Goal: Transaction & Acquisition: Book appointment/travel/reservation

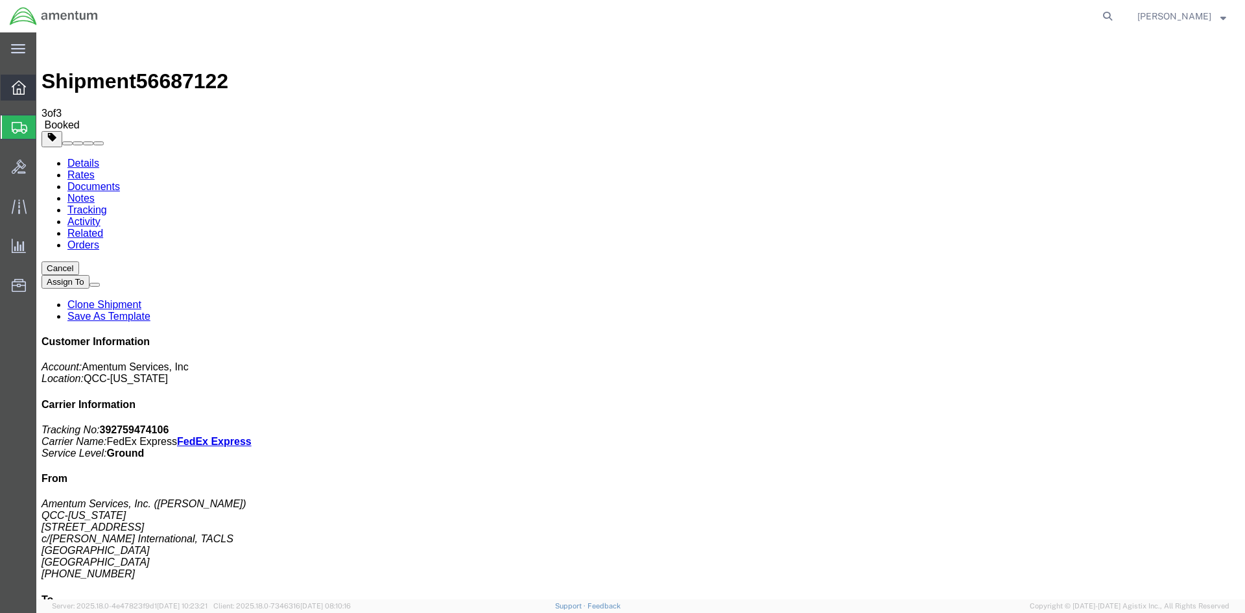
click at [45, 95] on span "Overview" at bounding box center [40, 88] width 9 height 26
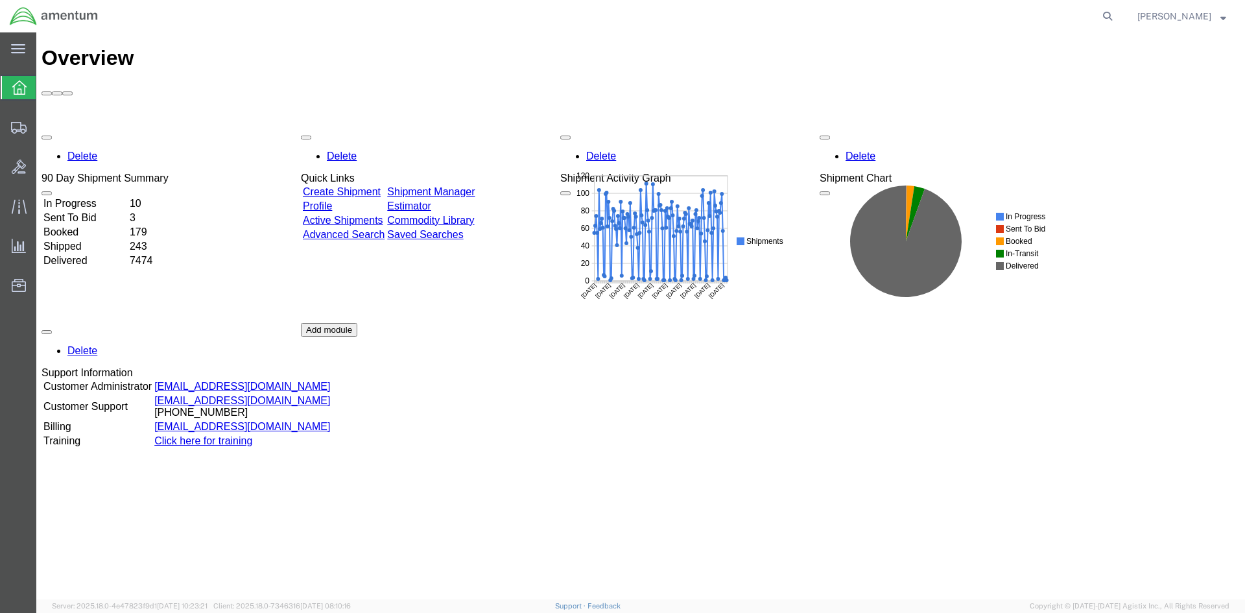
click at [469, 186] on link "Shipment Manager" at bounding box center [431, 191] width 88 height 11
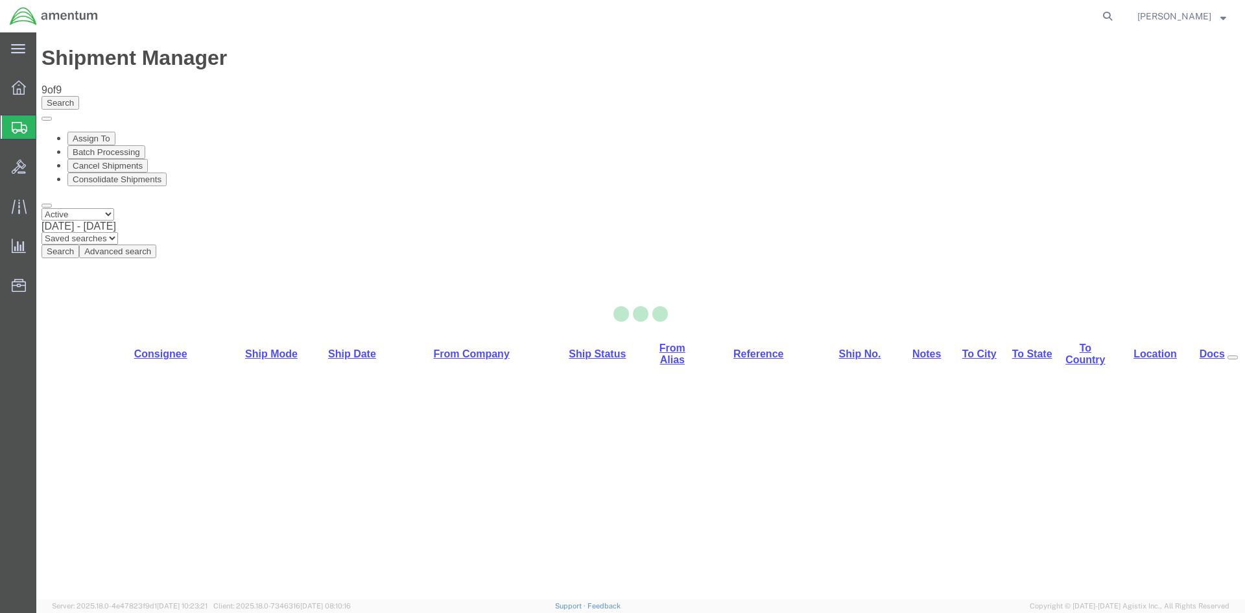
select select "42668"
select select "42731"
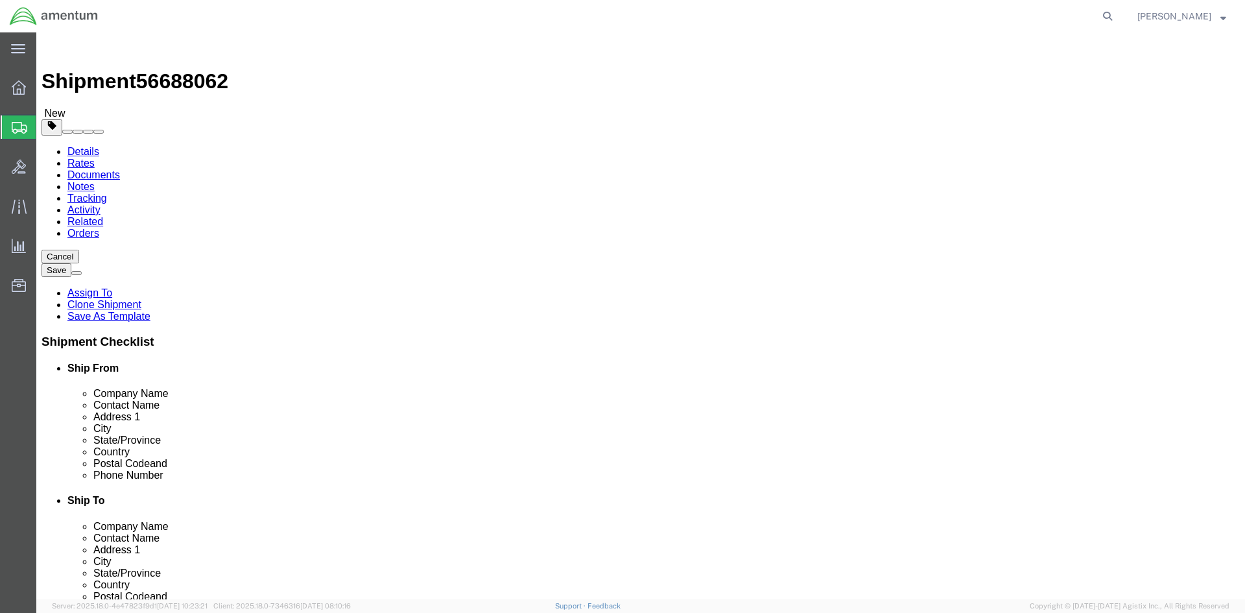
click button "Rate Shipment"
click link "Package Information"
click dd
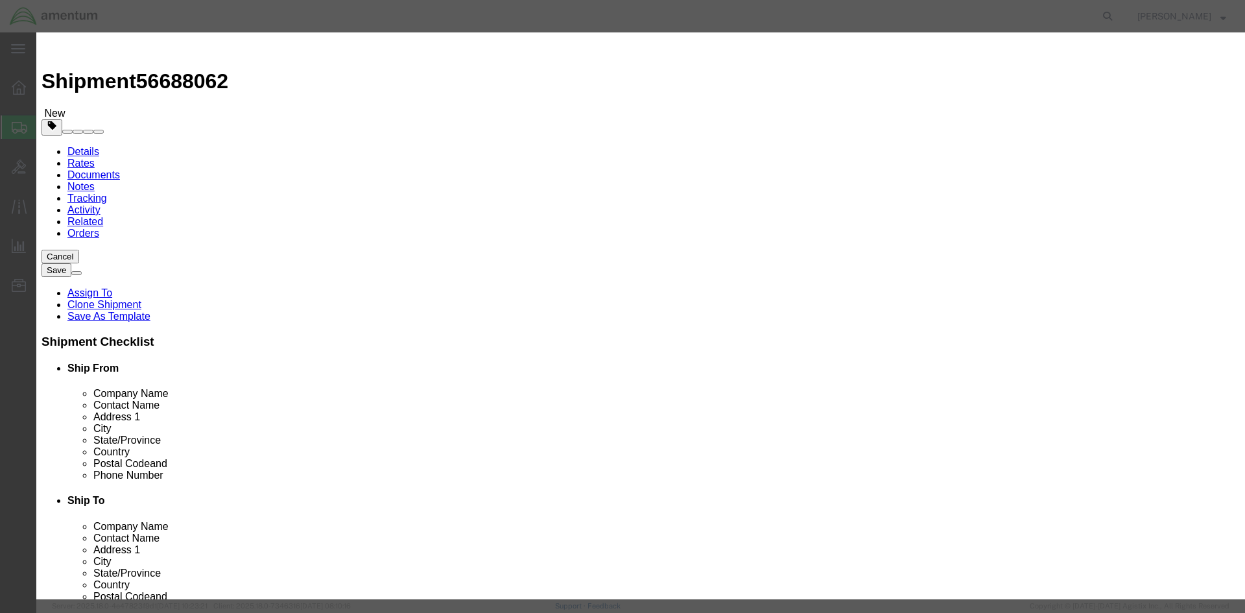
click input "text"
type input "2500"
click button "Save & Close"
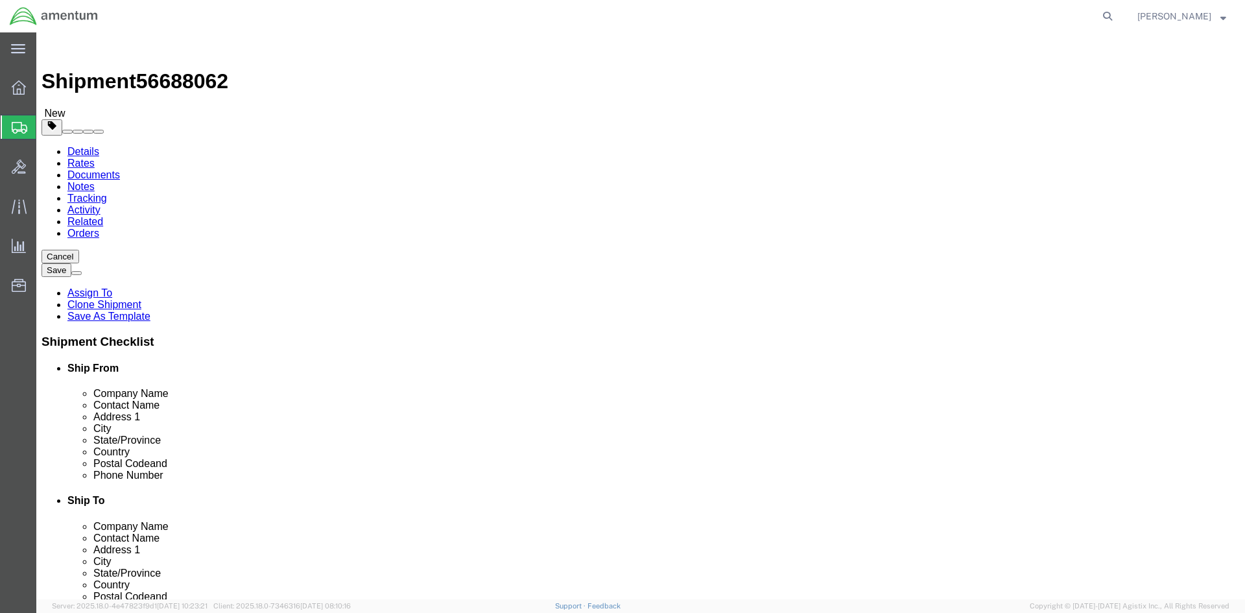
click button "Rate Shipment"
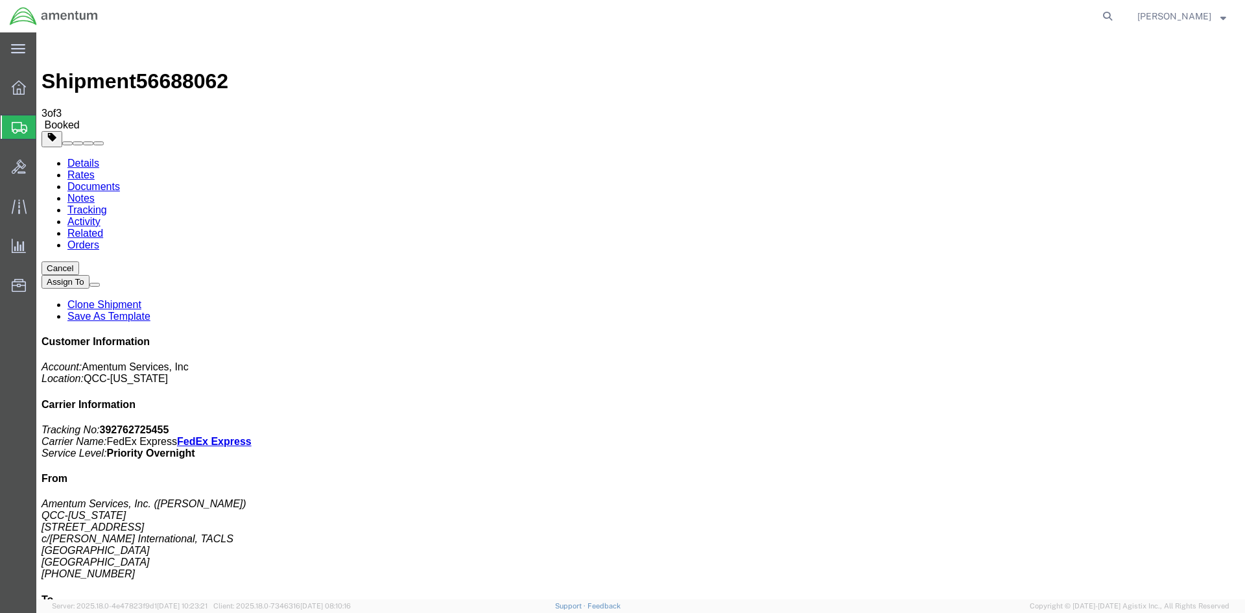
drag, startPoint x: 464, startPoint y: 229, endPoint x: 501, endPoint y: 230, distance: 37.6
drag, startPoint x: 458, startPoint y: 230, endPoint x: 519, endPoint y: 230, distance: 61.6
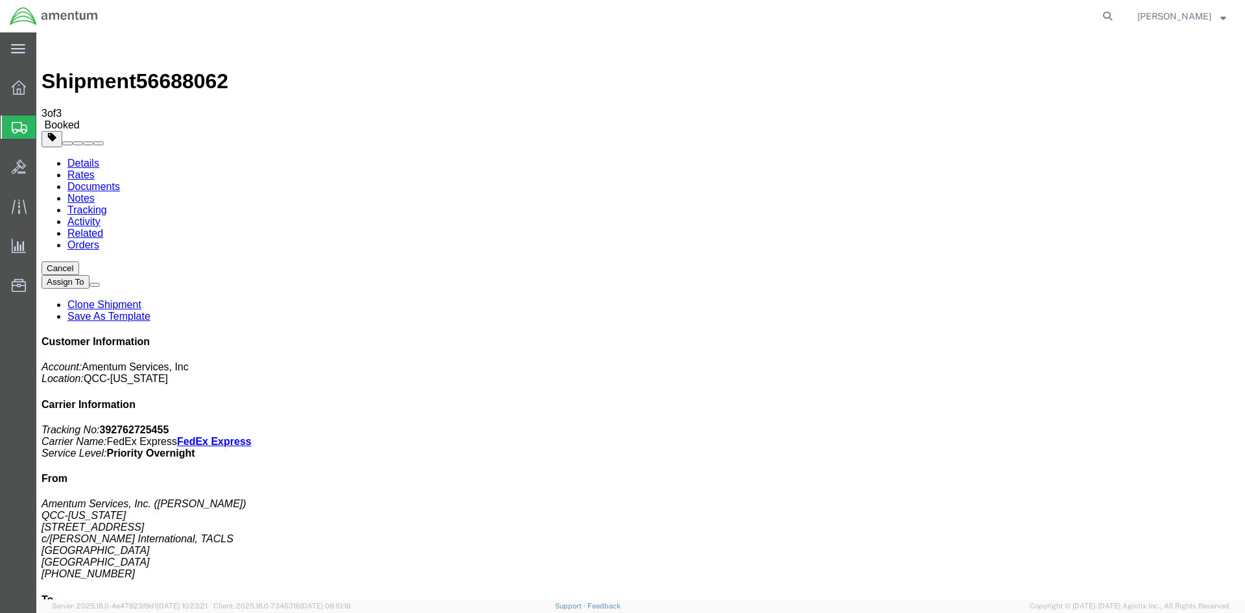
copy td "392762725455"
drag, startPoint x: 543, startPoint y: 233, endPoint x: 48, endPoint y: 224, distance: 494.8
click at [44, 89] on span "Overview" at bounding box center [40, 88] width 9 height 26
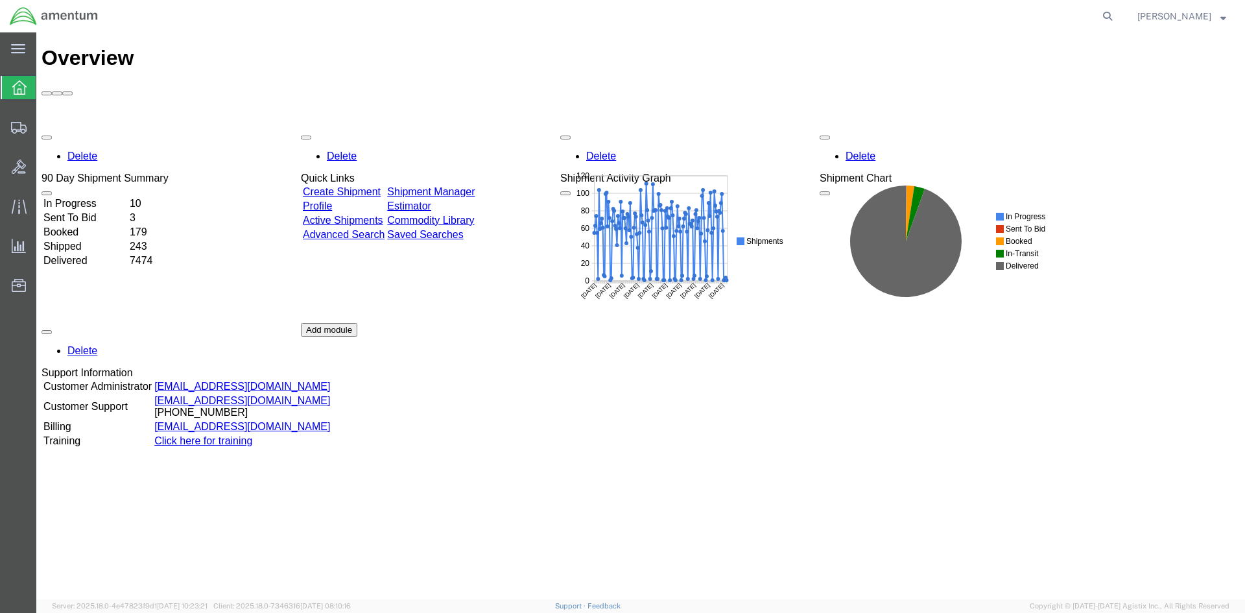
click at [456, 186] on link "Shipment Manager" at bounding box center [431, 191] width 88 height 11
